Goal: Check status: Check status

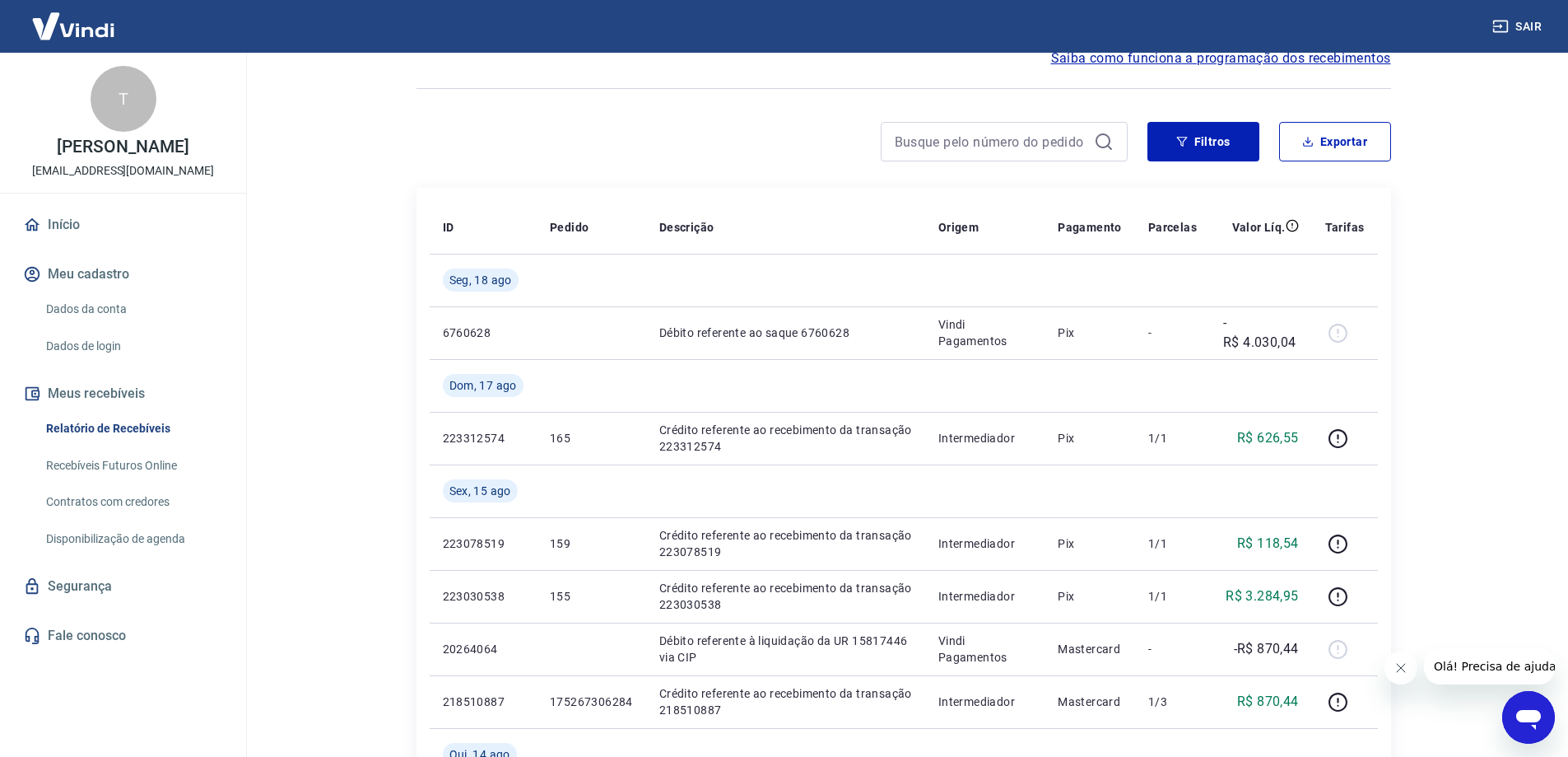
scroll to position [92, 0]
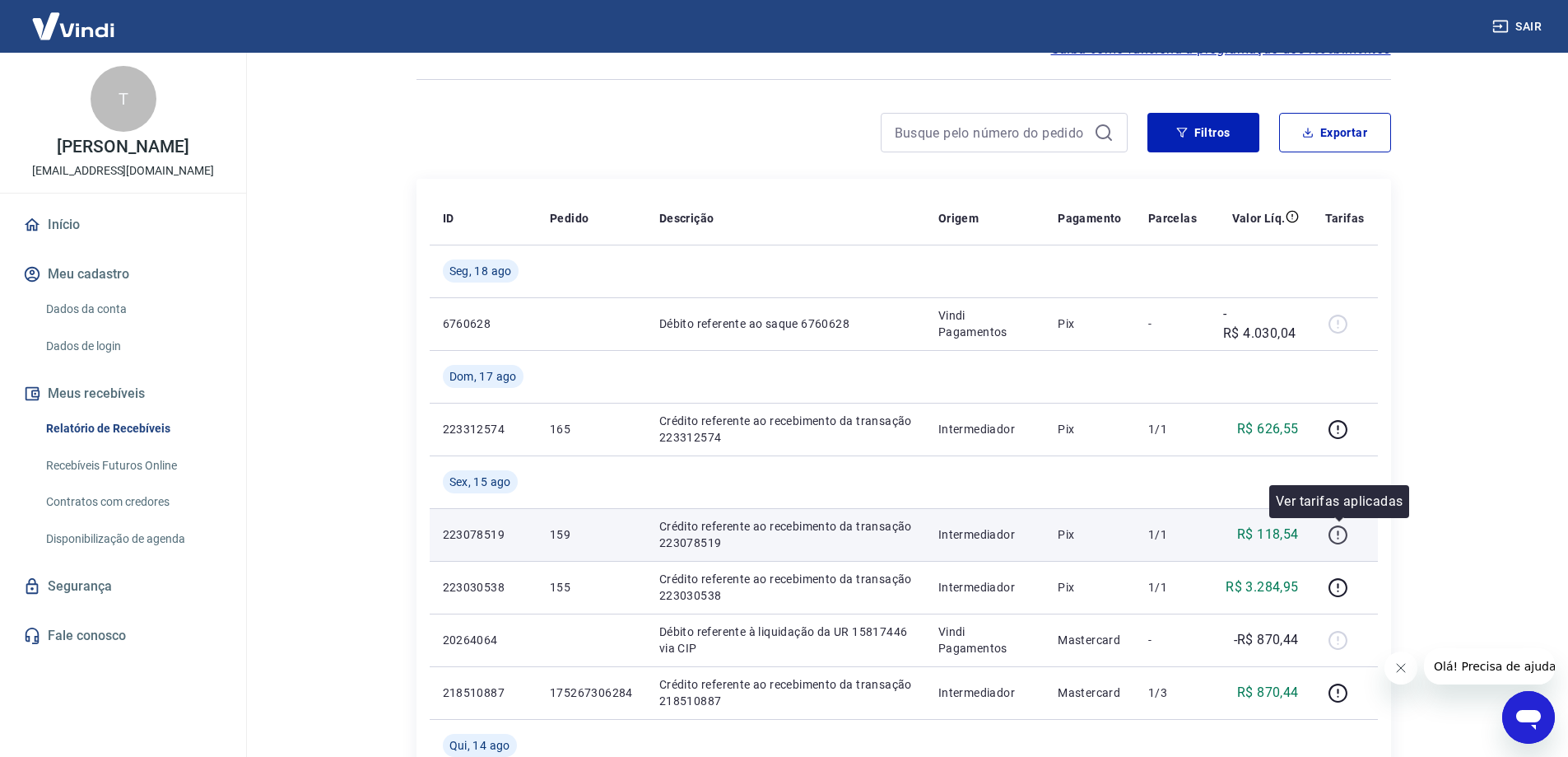
click at [1334, 526] on icon "button" at bounding box center [1338, 535] width 21 height 21
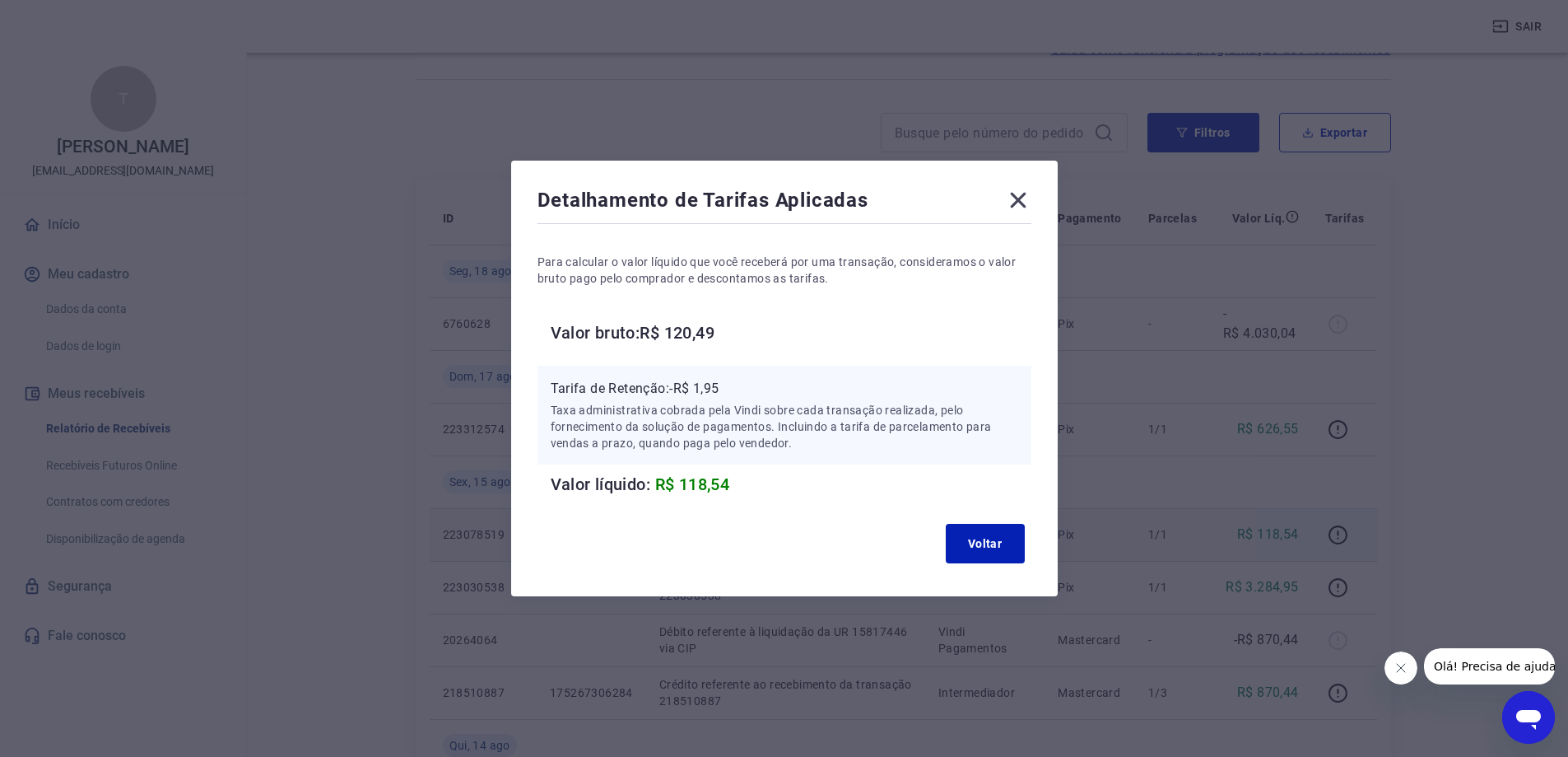
click at [1012, 188] on icon at bounding box center [1018, 200] width 27 height 27
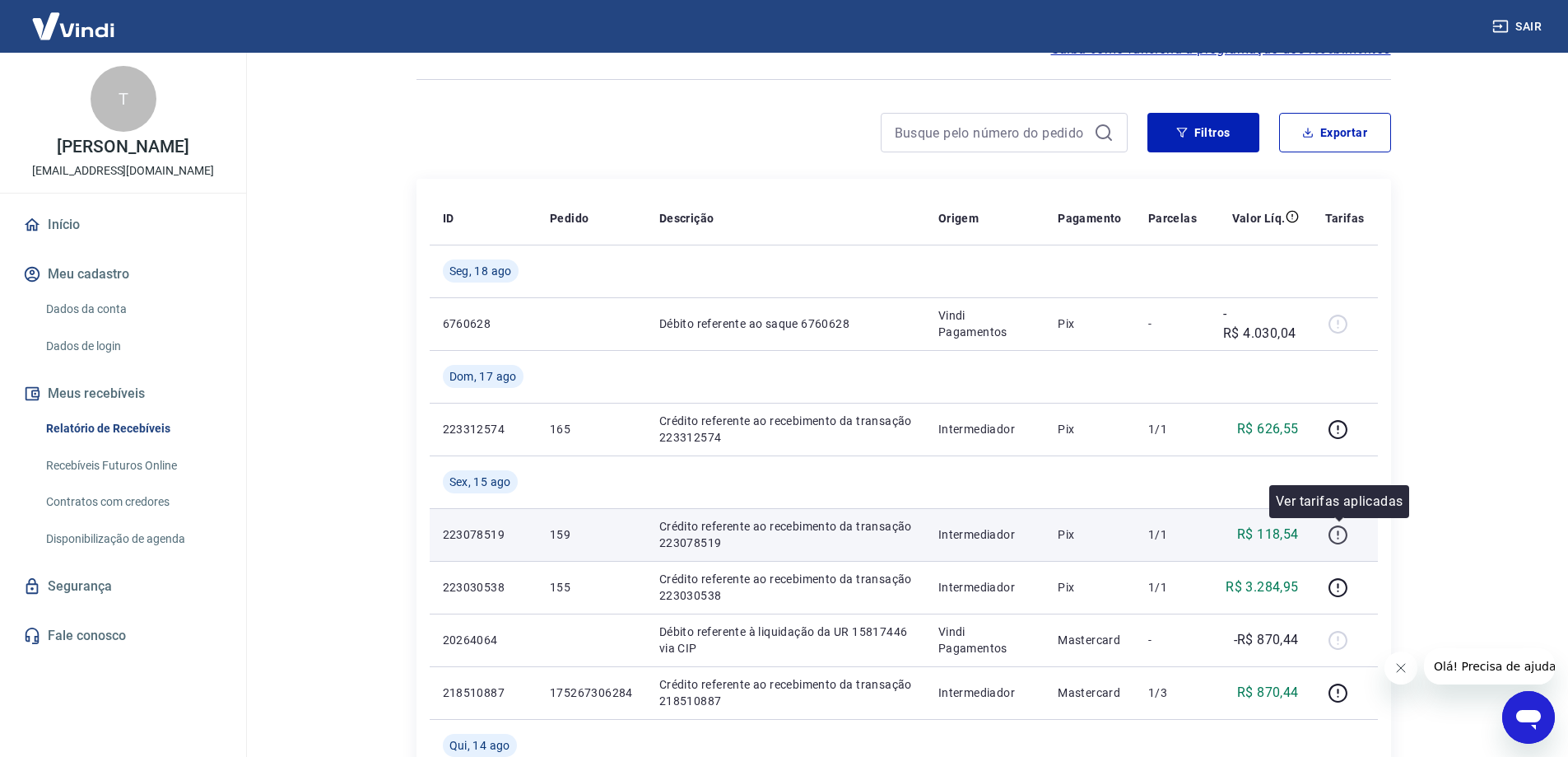
click at [1338, 539] on icon "button" at bounding box center [1338, 535] width 21 height 21
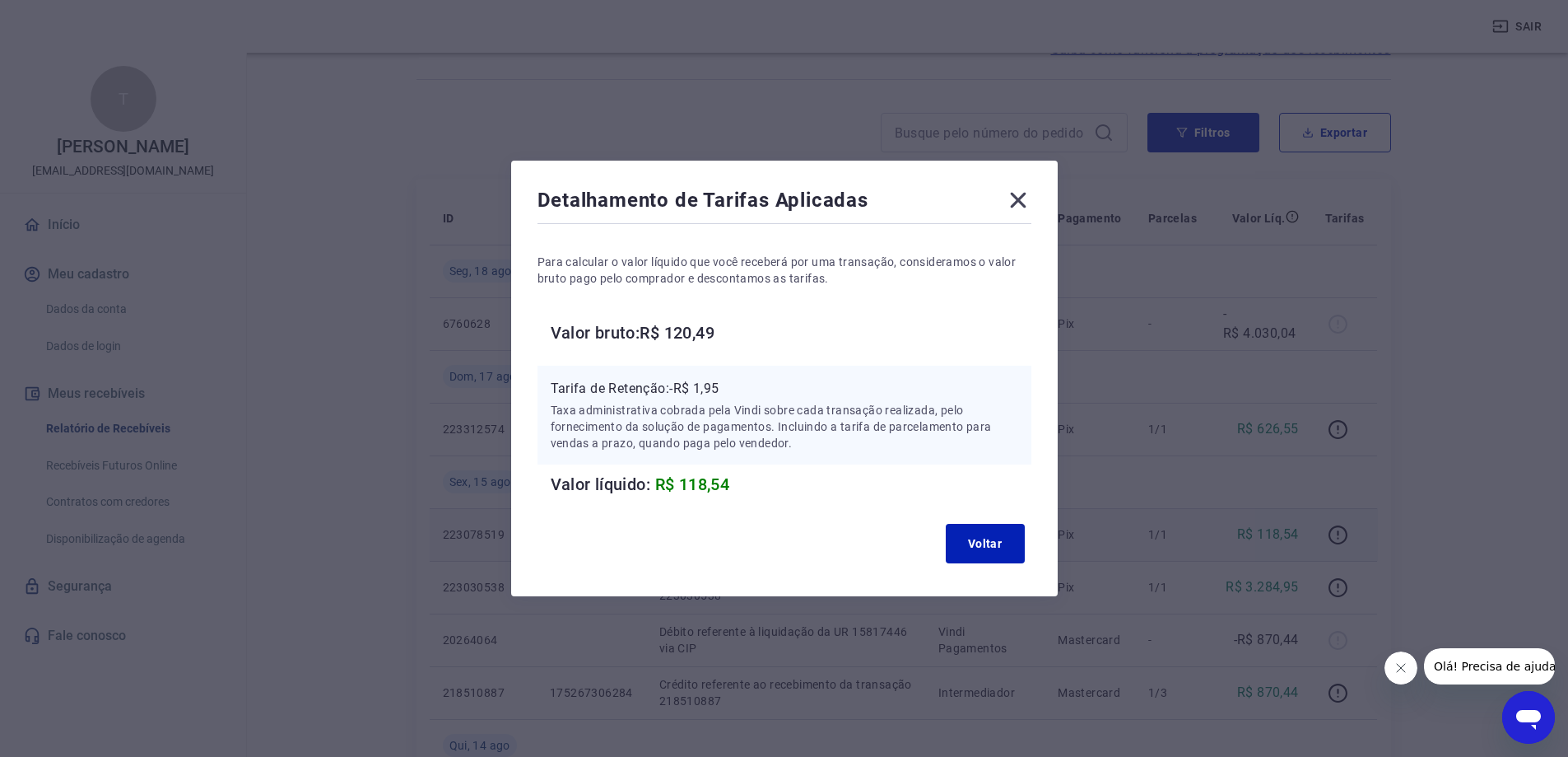
click at [1023, 198] on icon at bounding box center [1018, 200] width 15 height 15
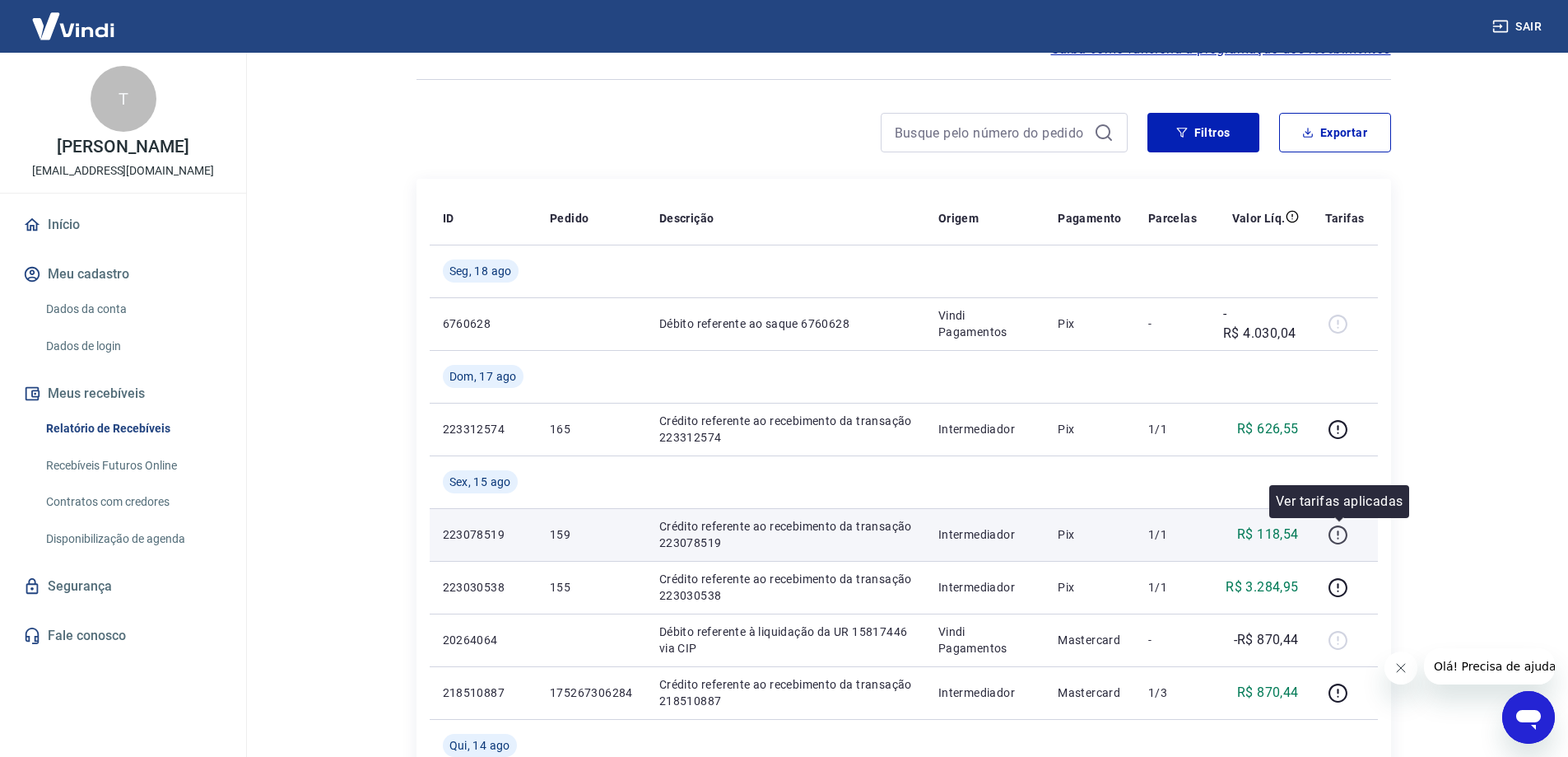
click at [1344, 535] on icon "button" at bounding box center [1338, 535] width 21 height 21
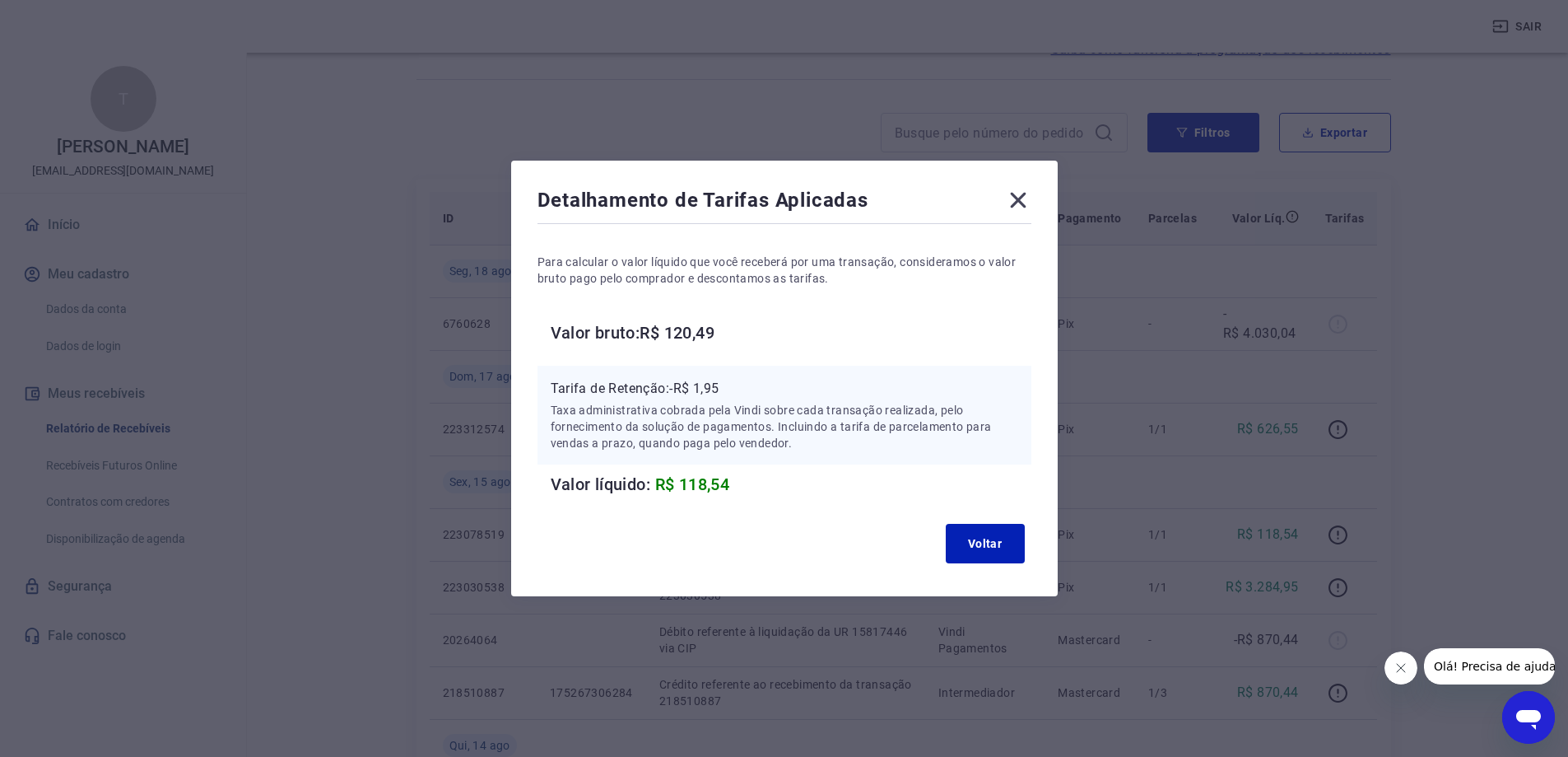
click at [1021, 199] on icon at bounding box center [1018, 200] width 27 height 27
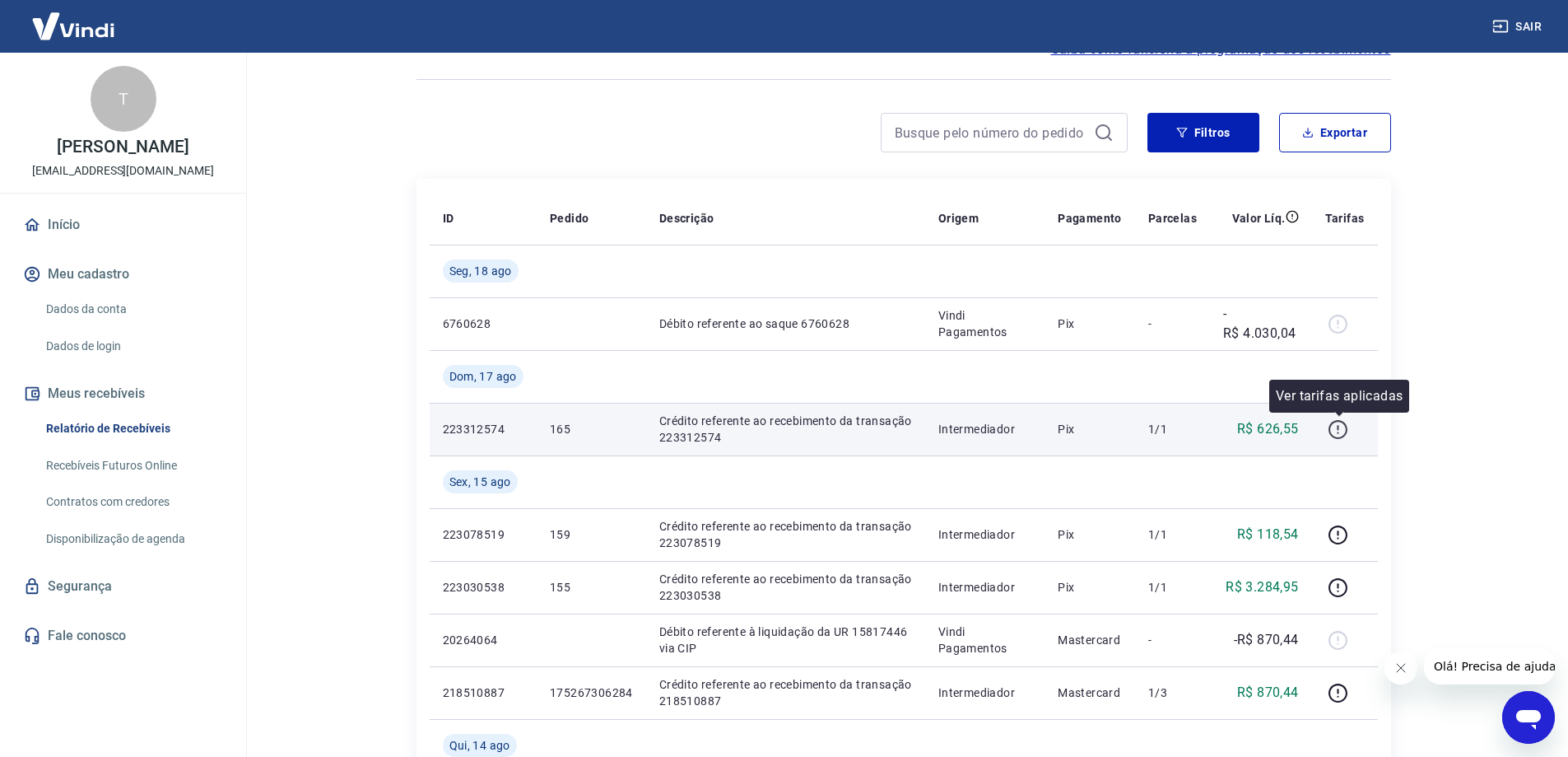
click at [1339, 428] on icon "button" at bounding box center [1339, 426] width 2 height 5
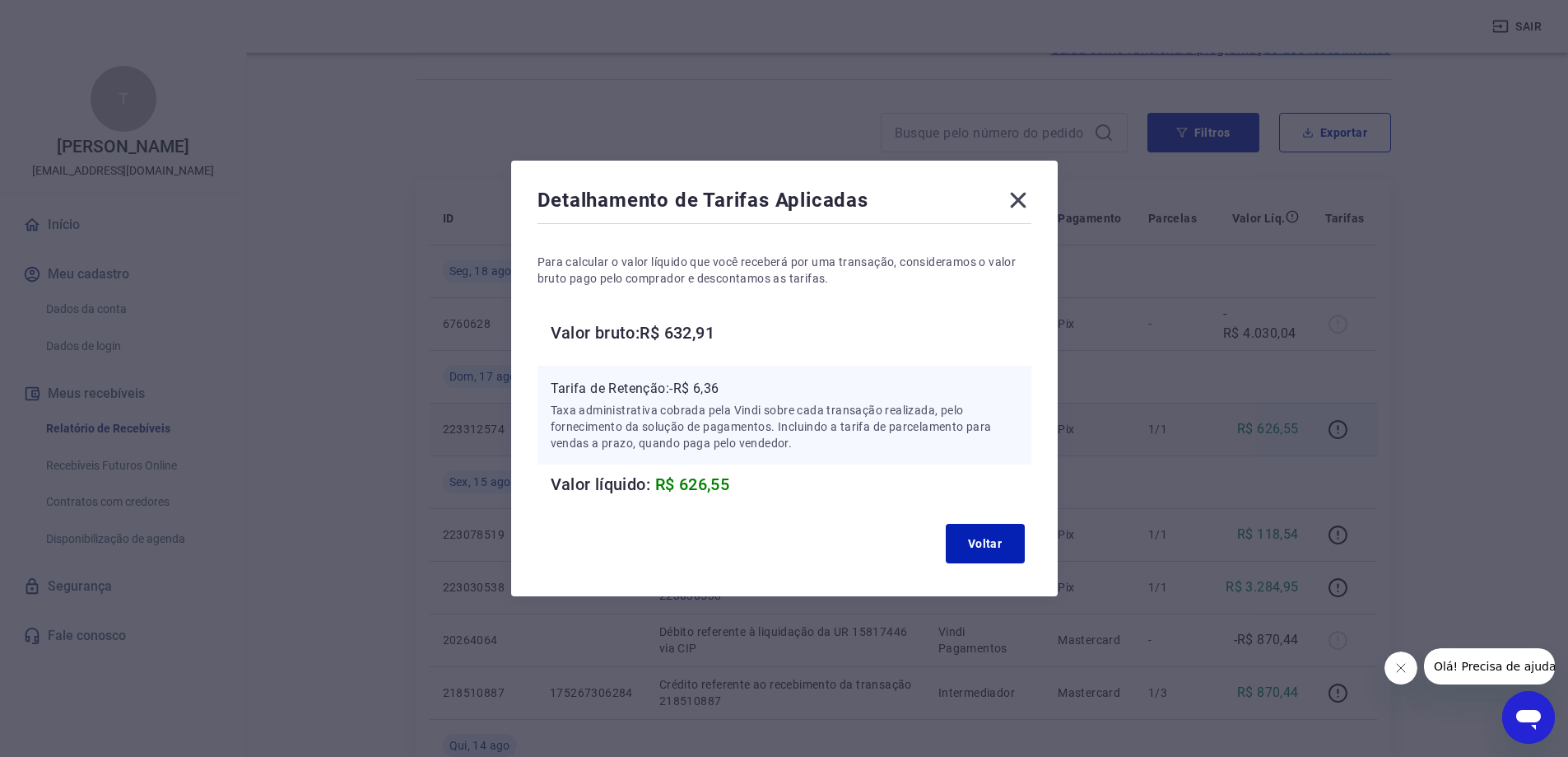
click at [1031, 191] on icon at bounding box center [1018, 200] width 27 height 27
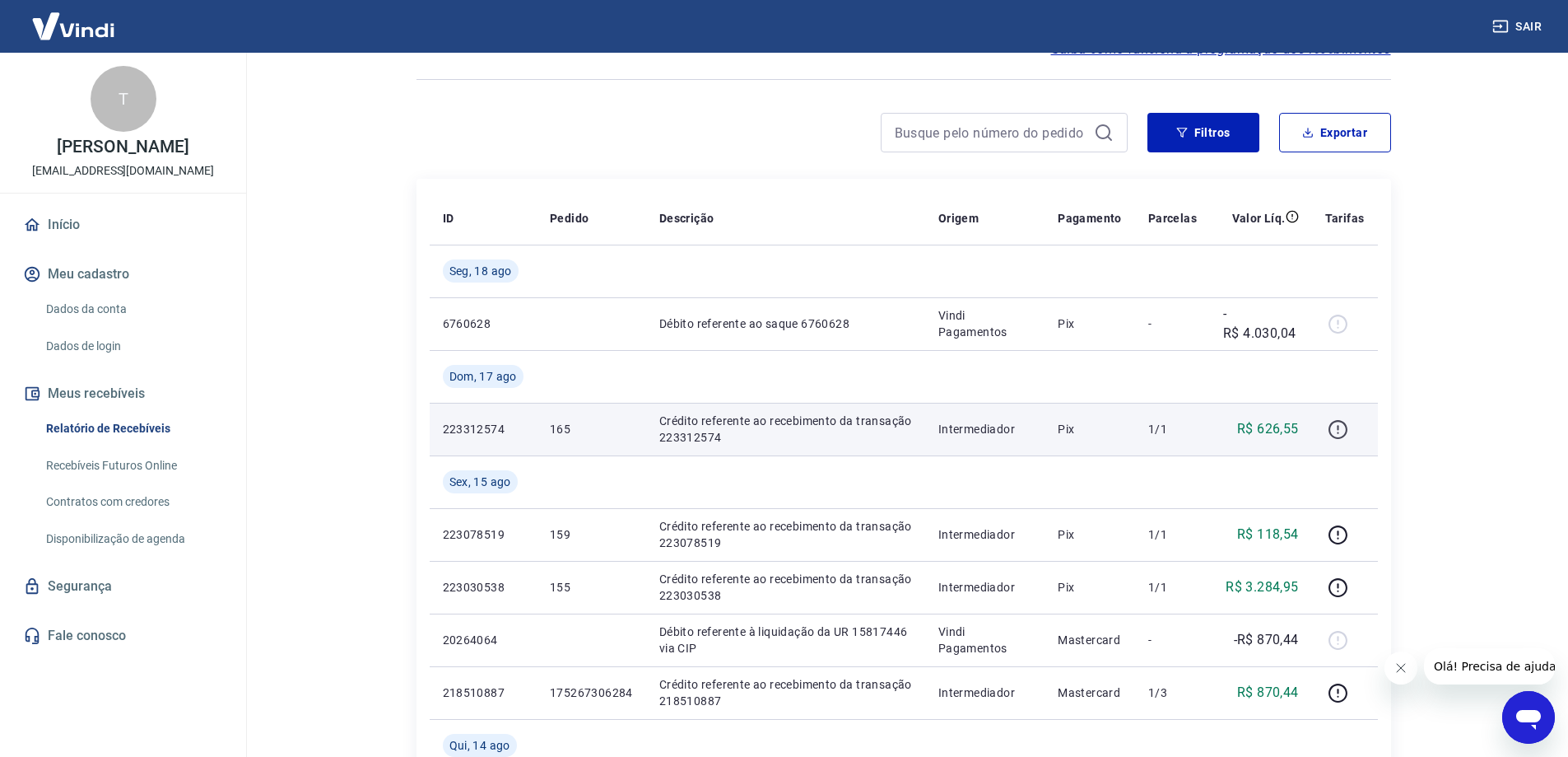
click at [1336, 429] on icon "button" at bounding box center [1338, 429] width 21 height 21
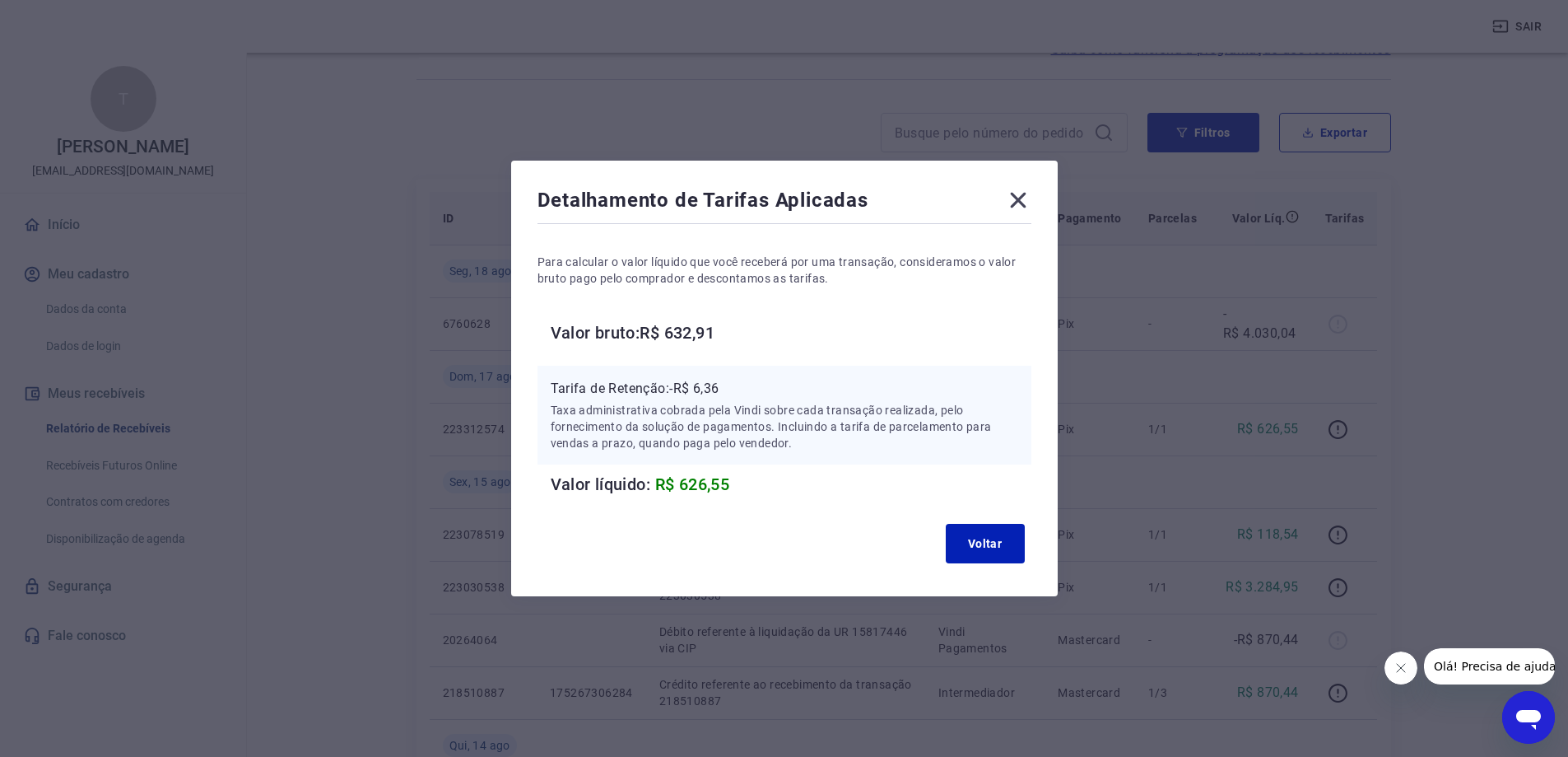
click at [1030, 199] on icon at bounding box center [1018, 200] width 27 height 27
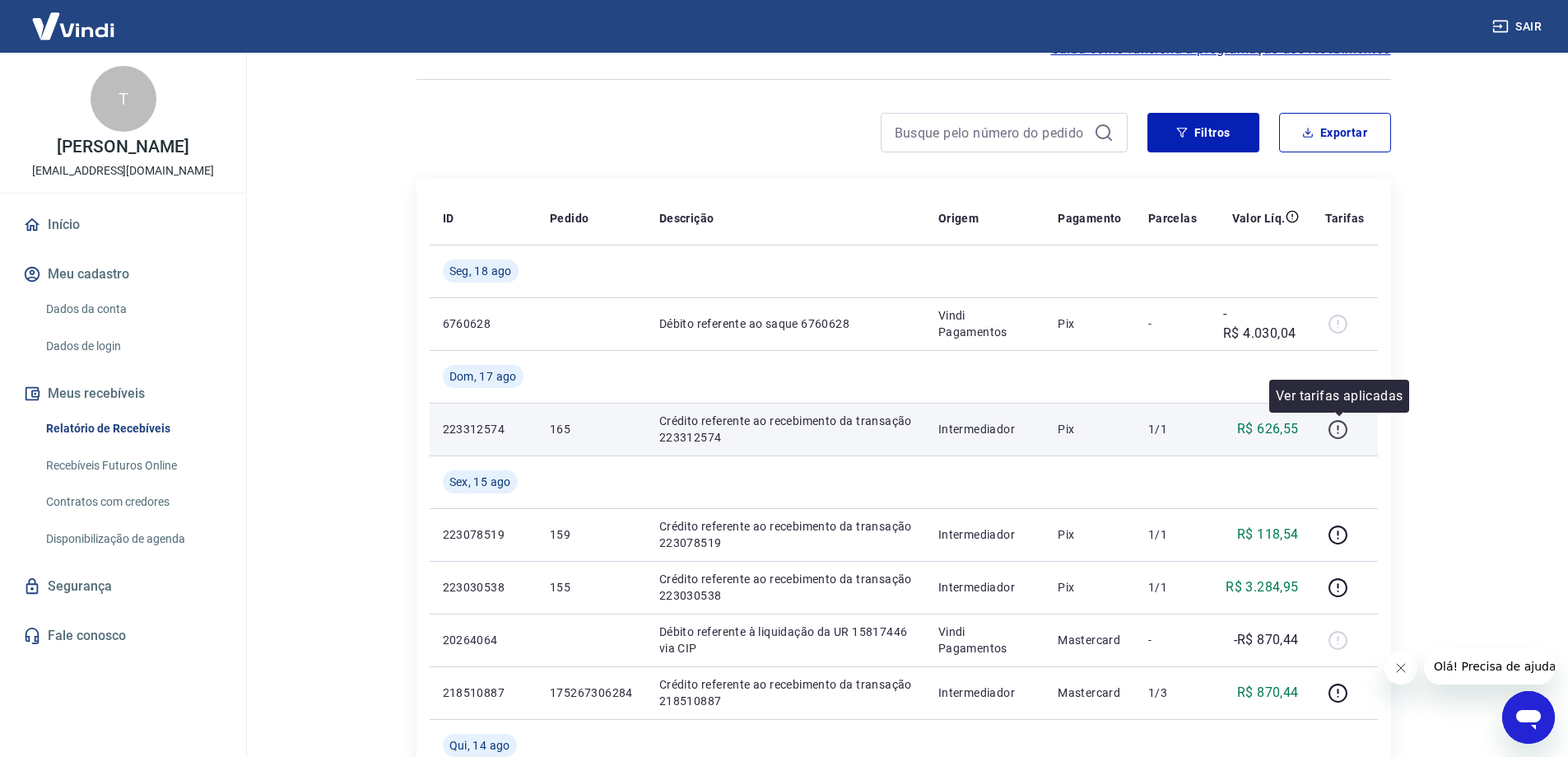
click at [1338, 430] on icon "button" at bounding box center [1338, 429] width 21 height 21
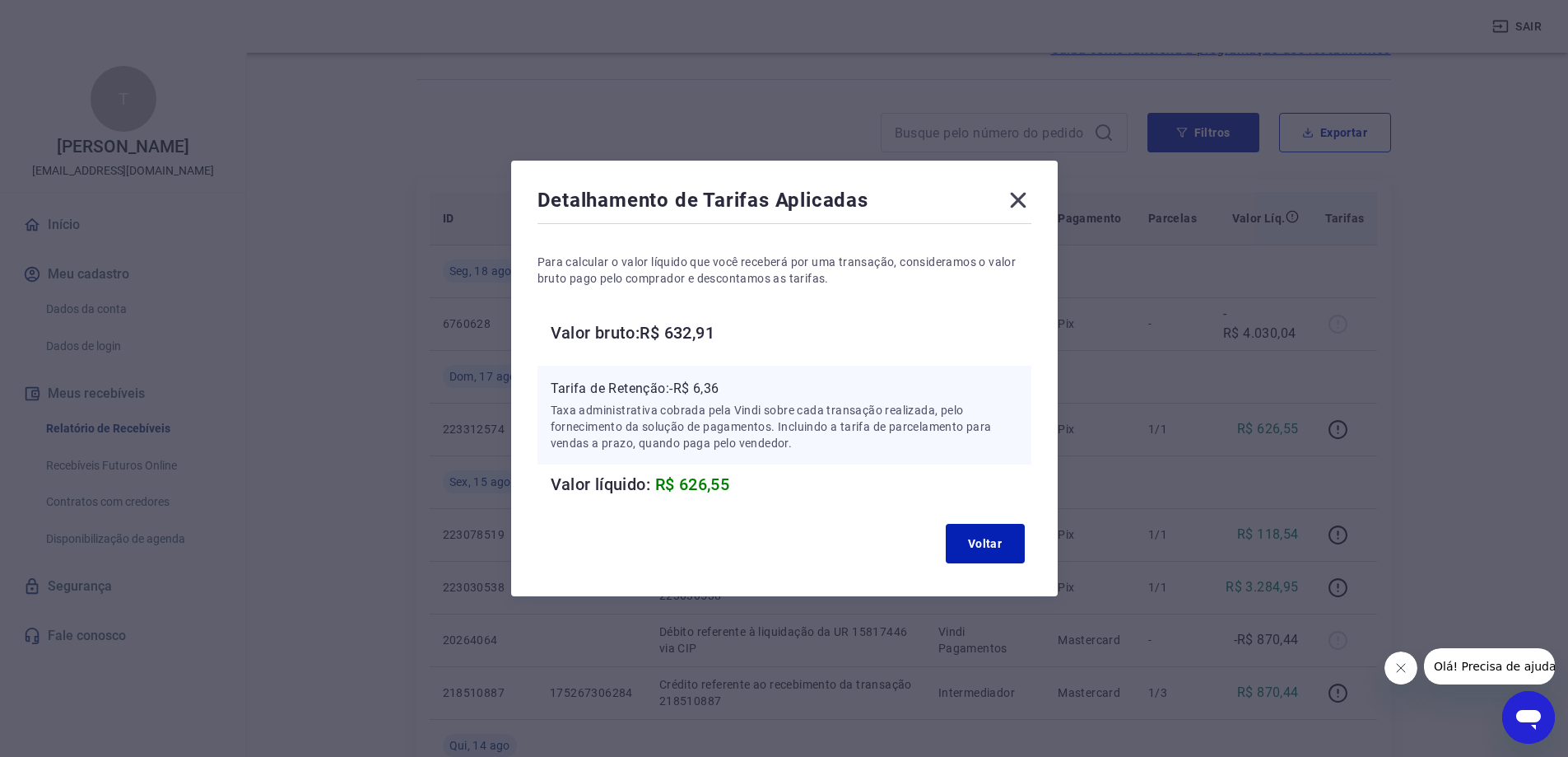
click at [1030, 209] on icon at bounding box center [1018, 200] width 27 height 27
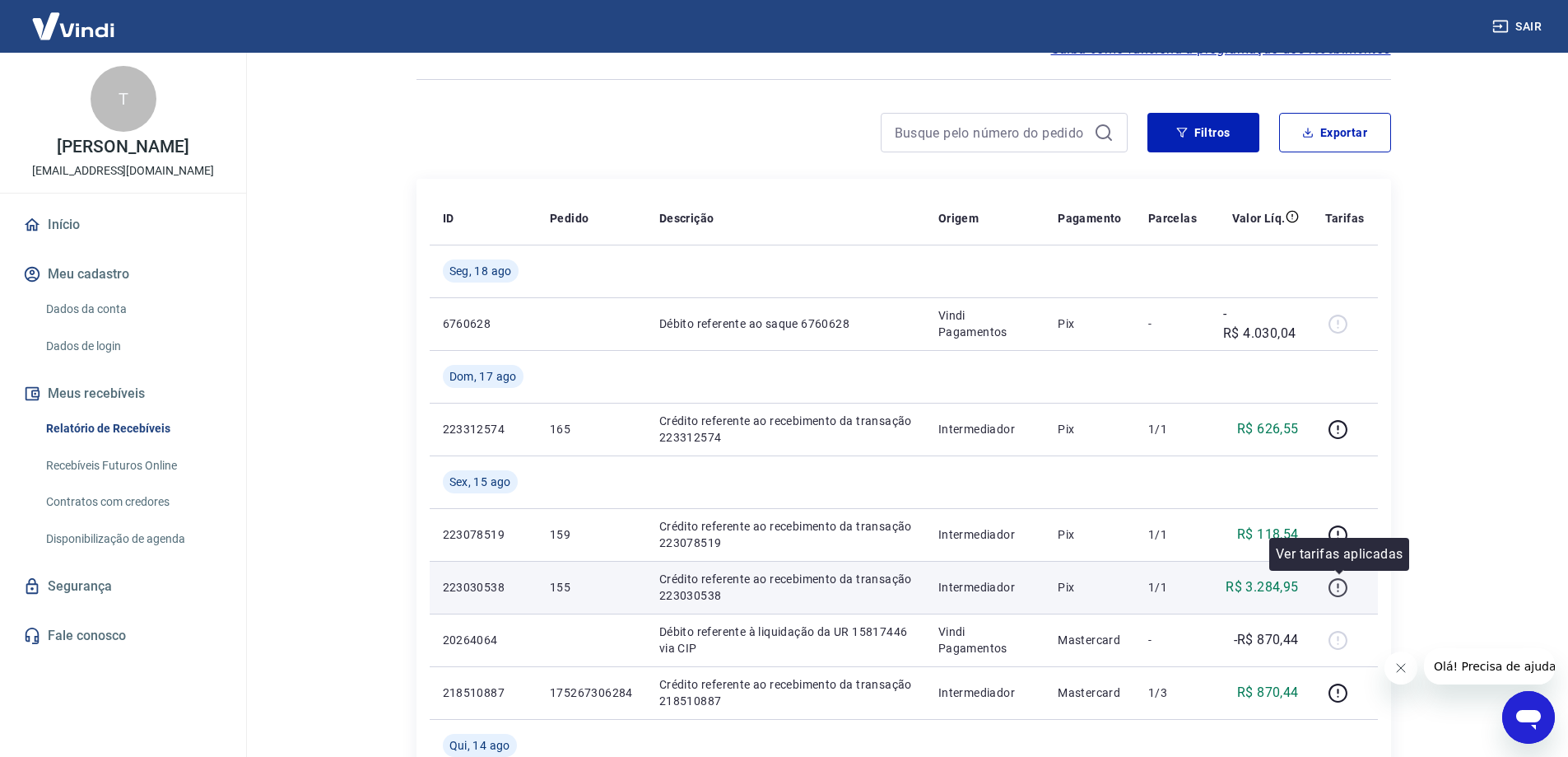
click at [1334, 583] on icon "button" at bounding box center [1338, 588] width 21 height 21
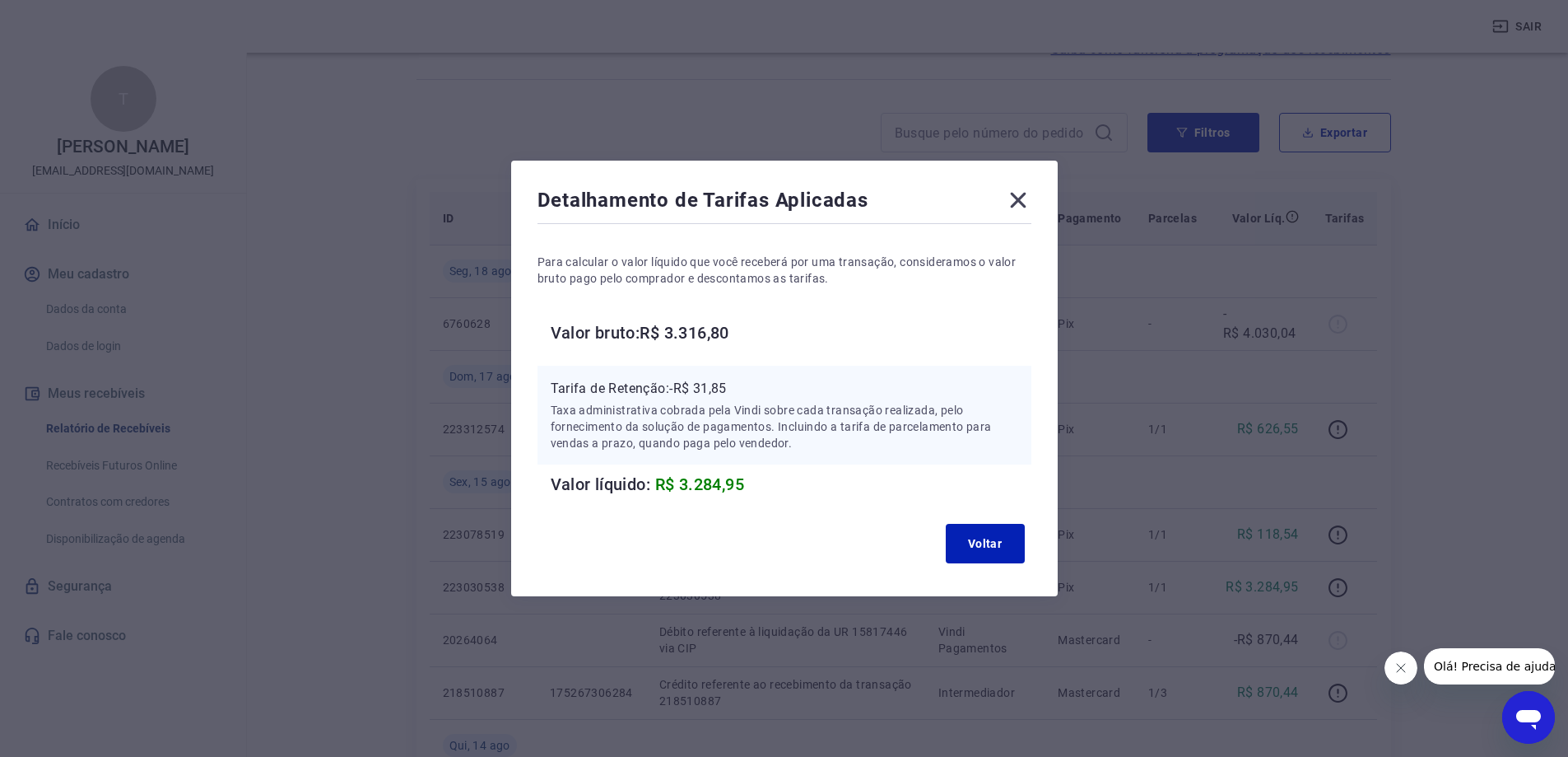
click at [1031, 200] on icon at bounding box center [1018, 200] width 27 height 27
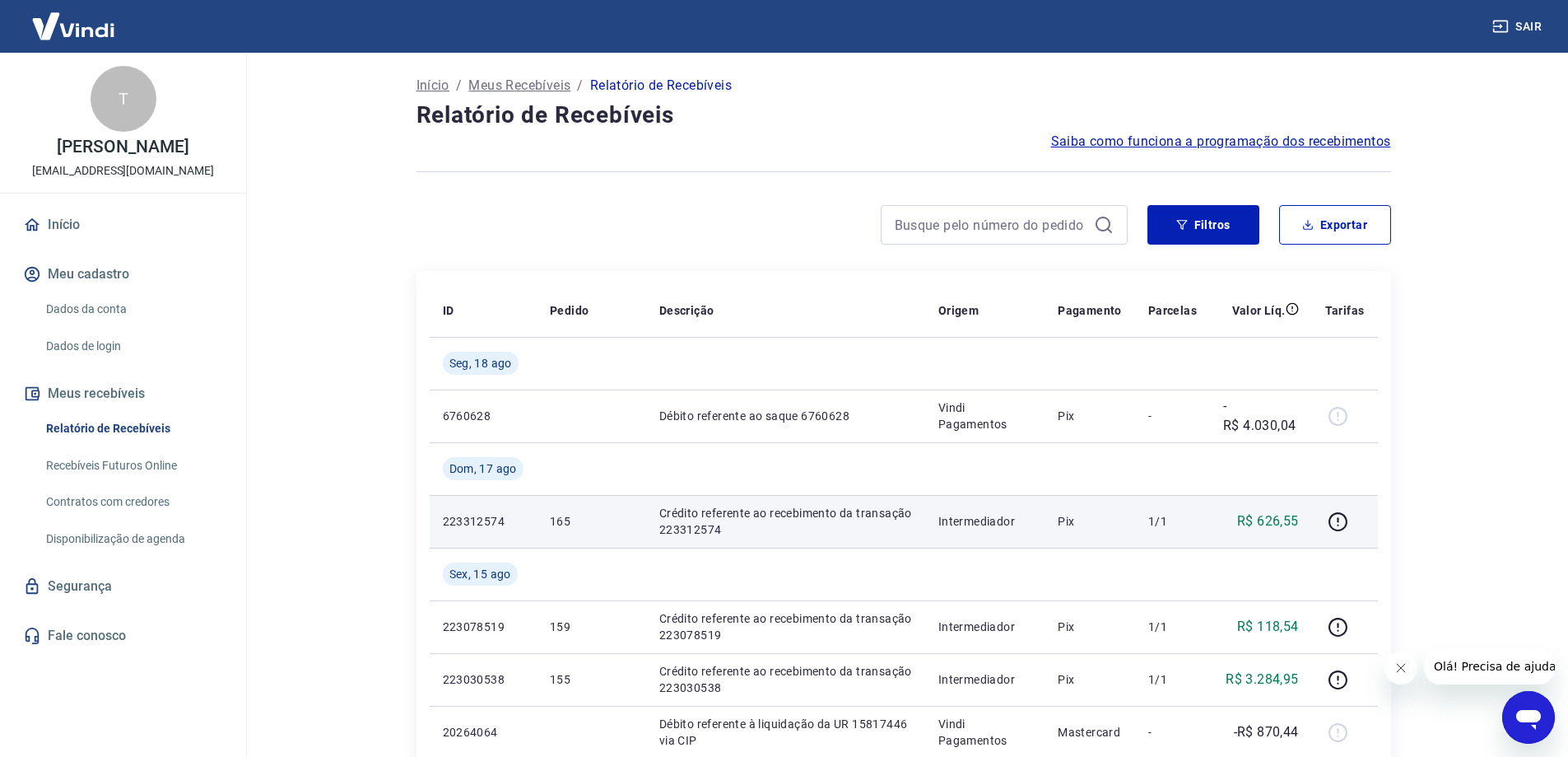
scroll to position [411, 0]
